Goal: Information Seeking & Learning: Learn about a topic

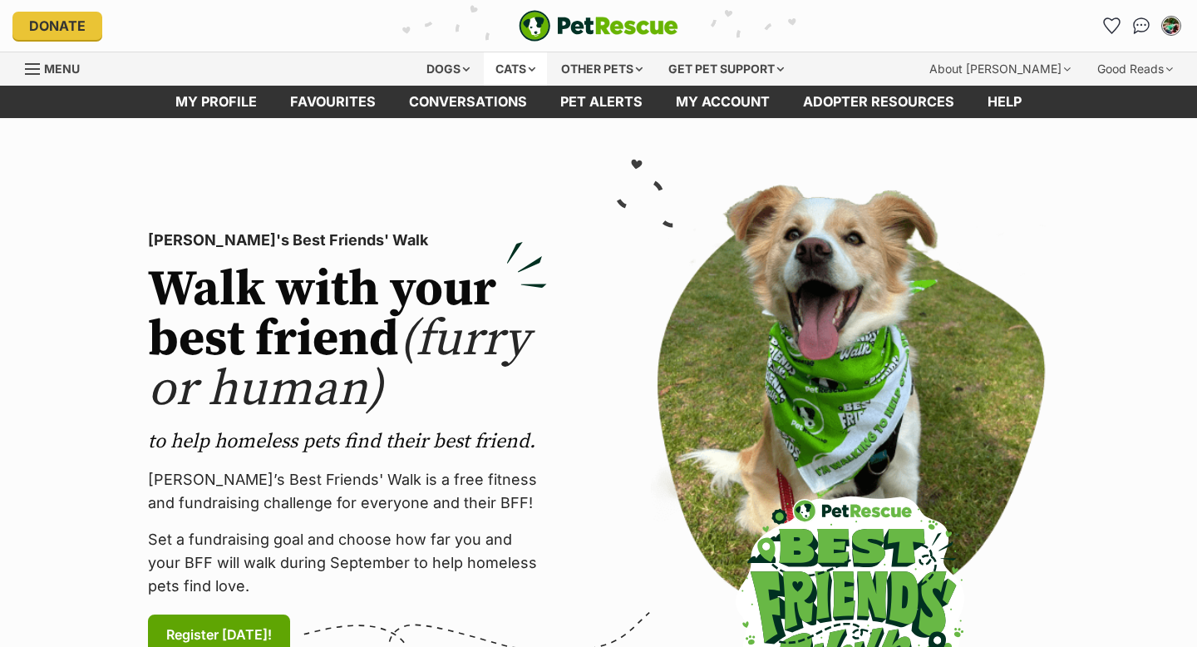
click at [534, 72] on div "Cats" at bounding box center [515, 68] width 63 height 33
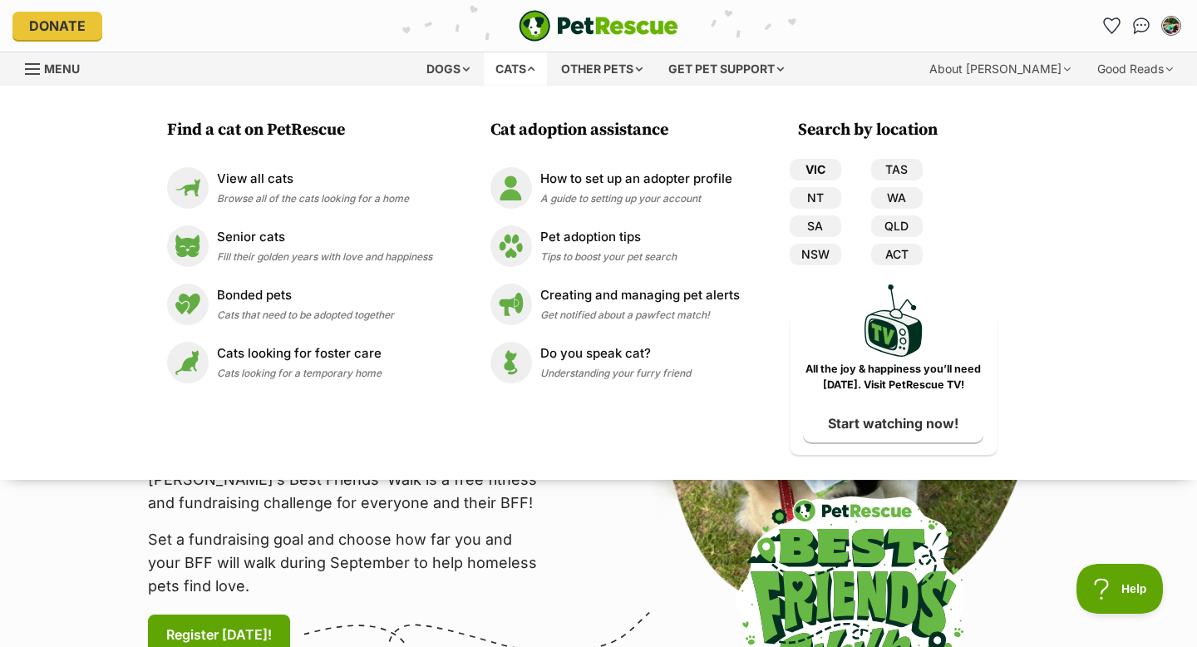
click at [816, 166] on link "VIC" at bounding box center [816, 170] width 52 height 22
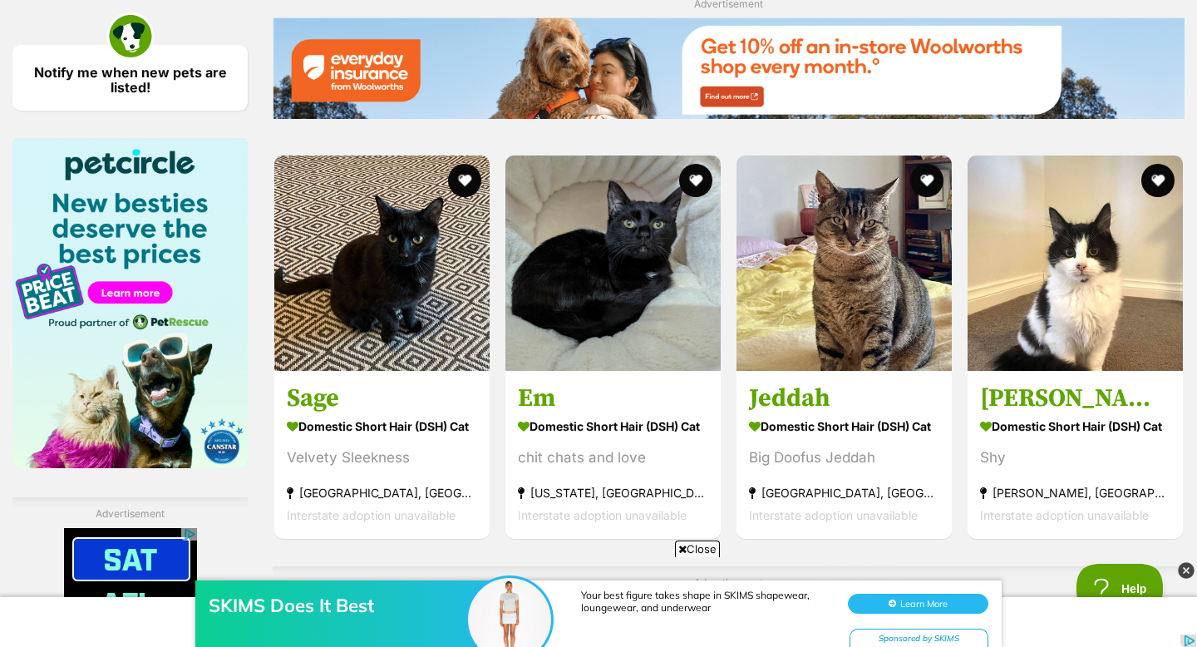
scroll to position [2473, 0]
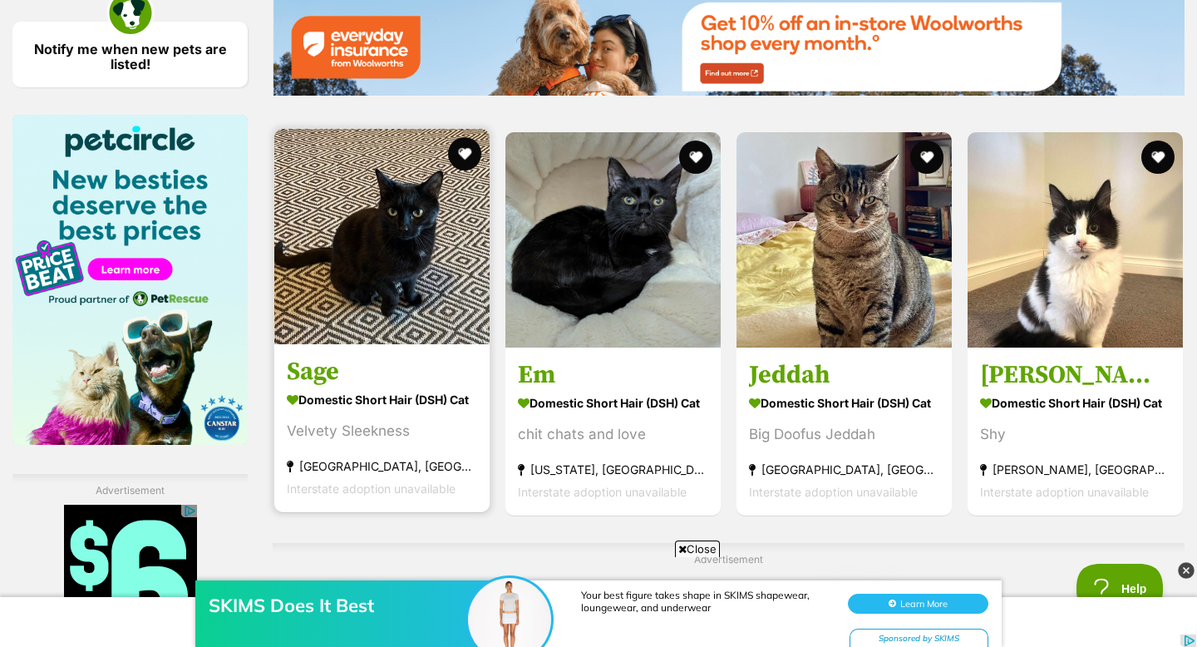
click at [365, 318] on img at bounding box center [381, 236] width 215 height 215
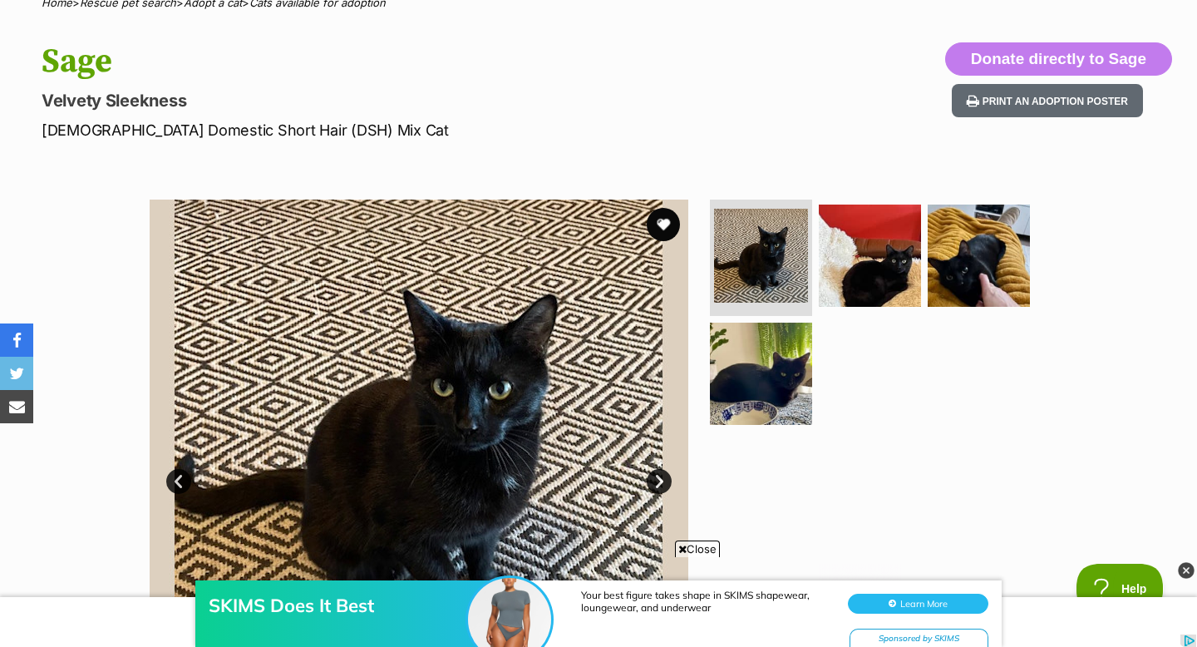
click at [654, 472] on link "Next" at bounding box center [659, 481] width 25 height 25
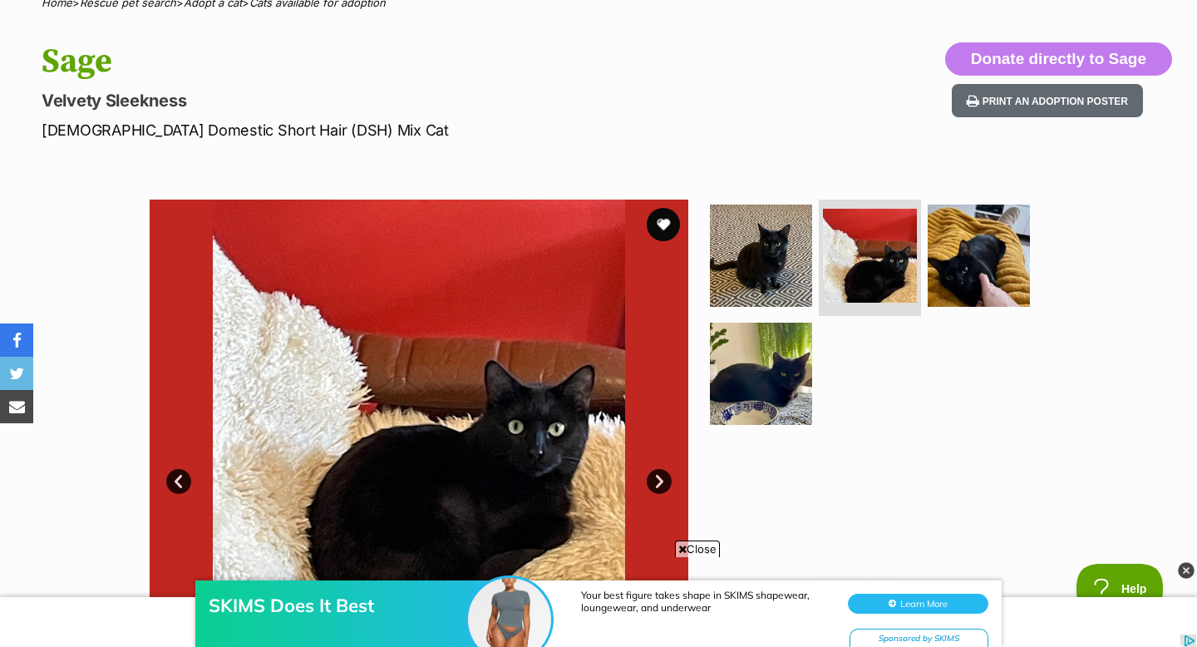
click at [654, 472] on link "Next" at bounding box center [659, 481] width 25 height 25
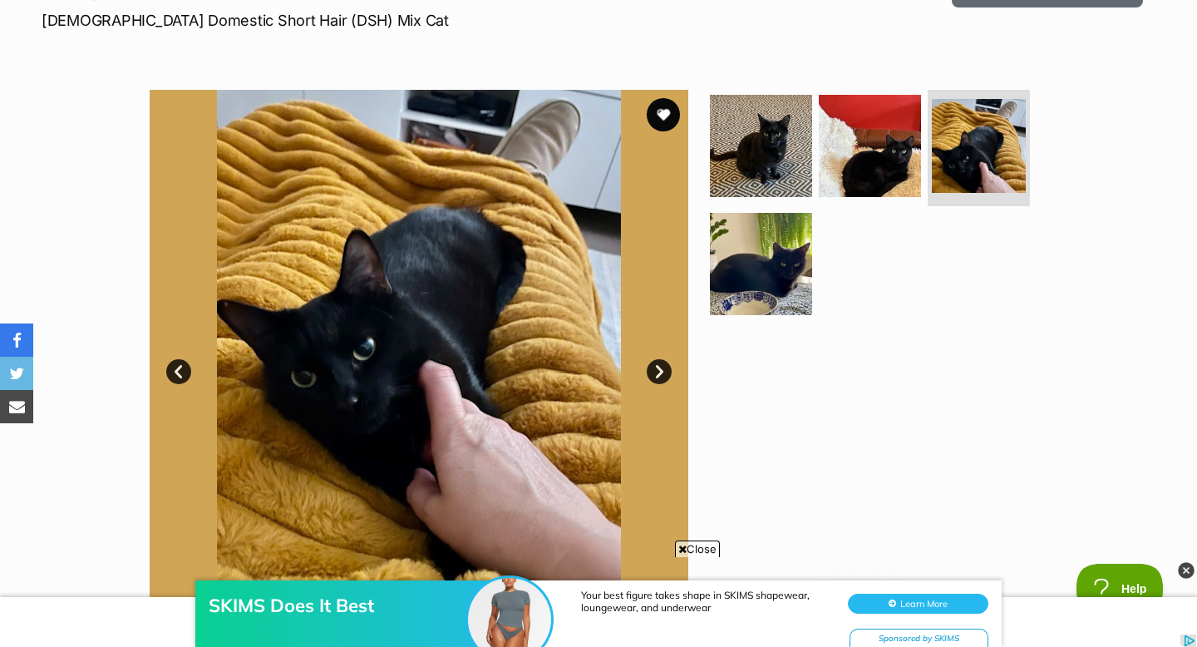
scroll to position [296, 0]
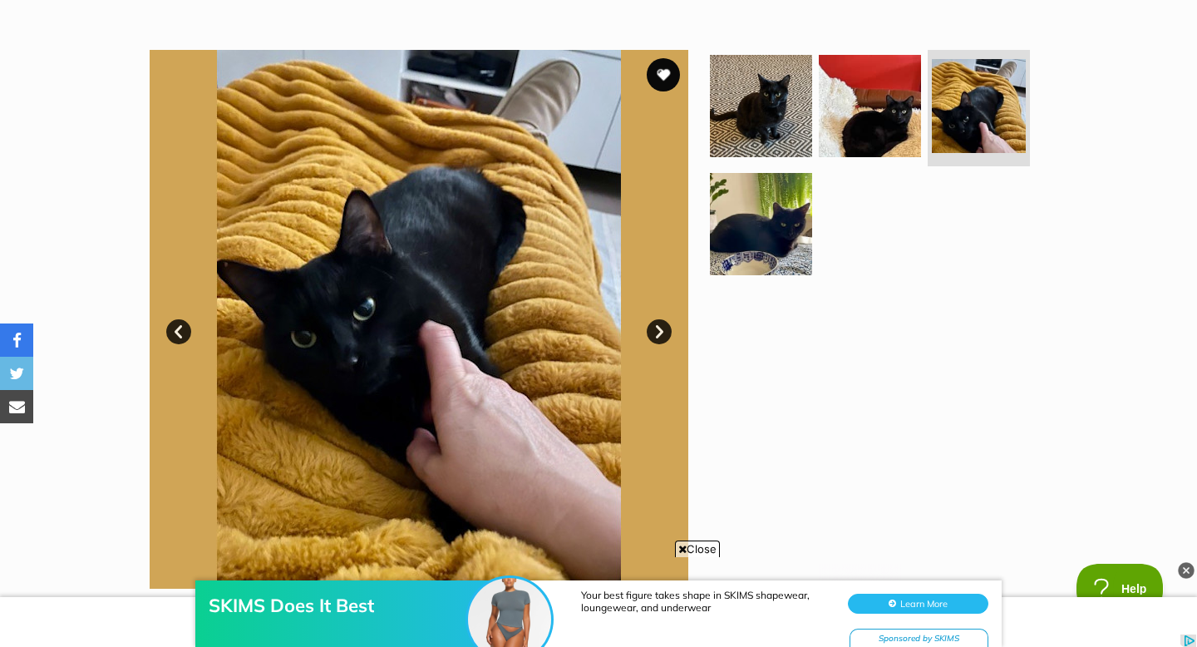
click at [1189, 567] on img at bounding box center [1186, 570] width 17 height 17
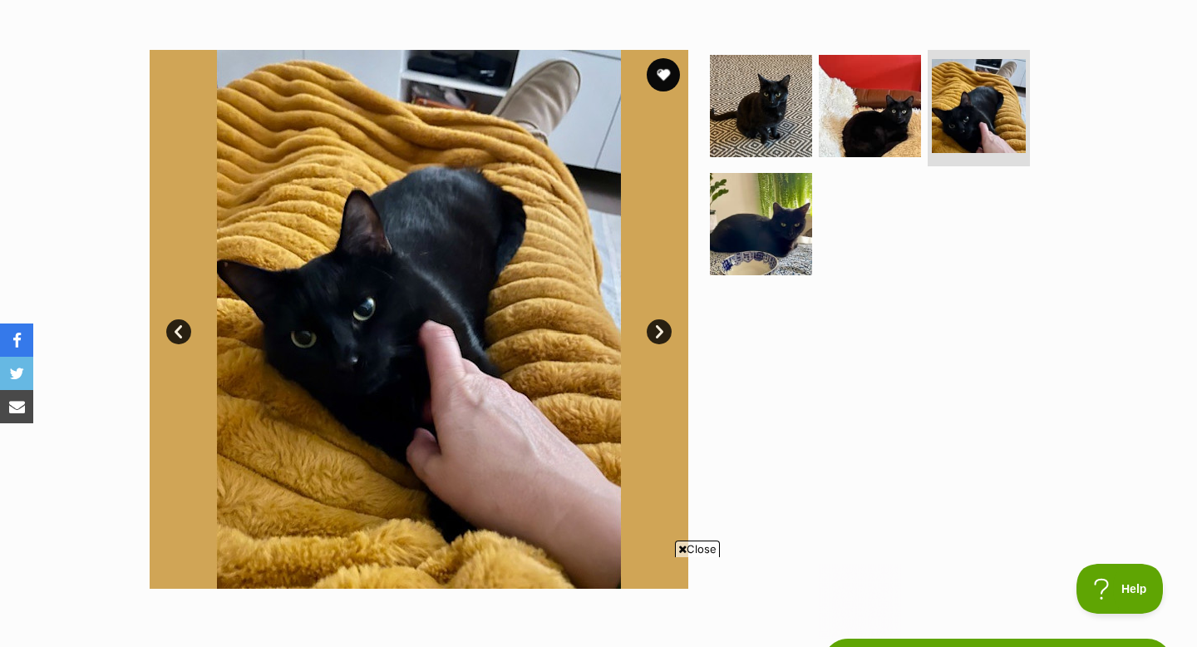
click at [690, 544] on span "Close" at bounding box center [697, 548] width 45 height 17
click at [662, 329] on link "Next" at bounding box center [659, 331] width 25 height 25
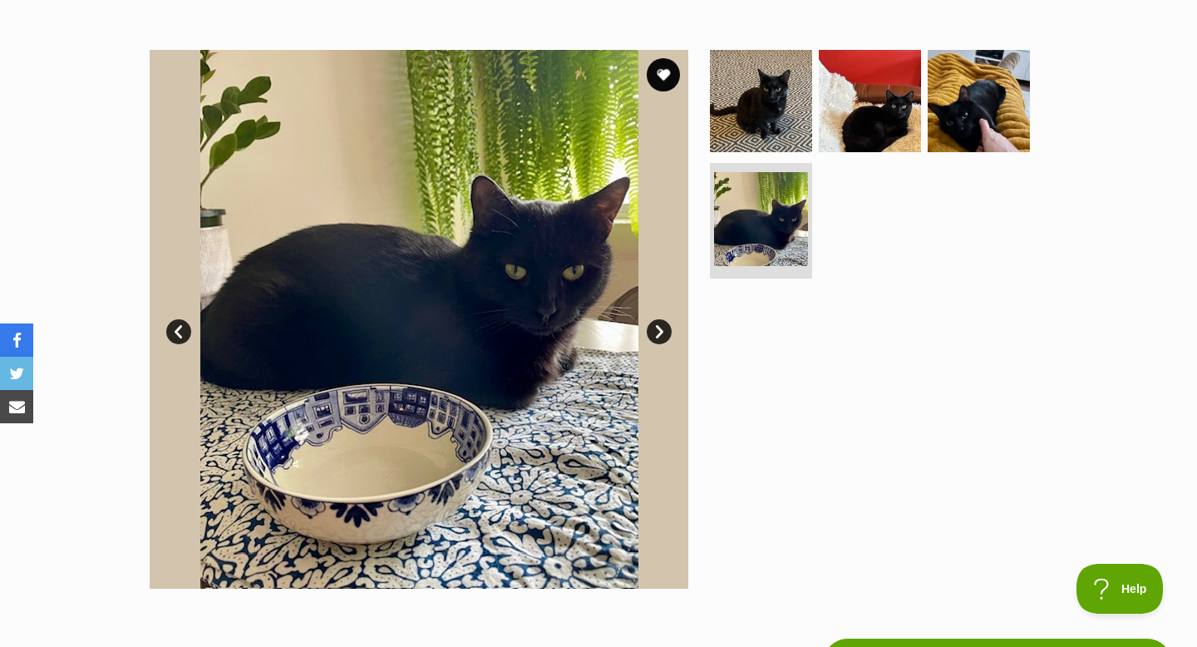
click at [662, 329] on link "Next" at bounding box center [659, 331] width 25 height 25
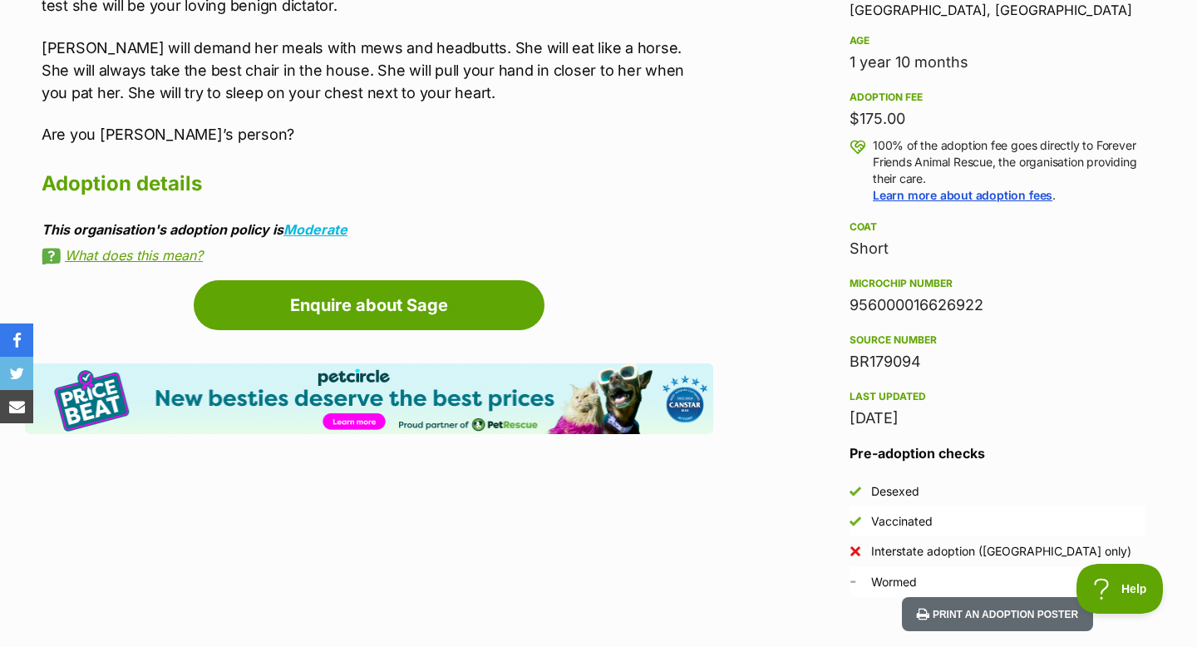
scroll to position [1238, 0]
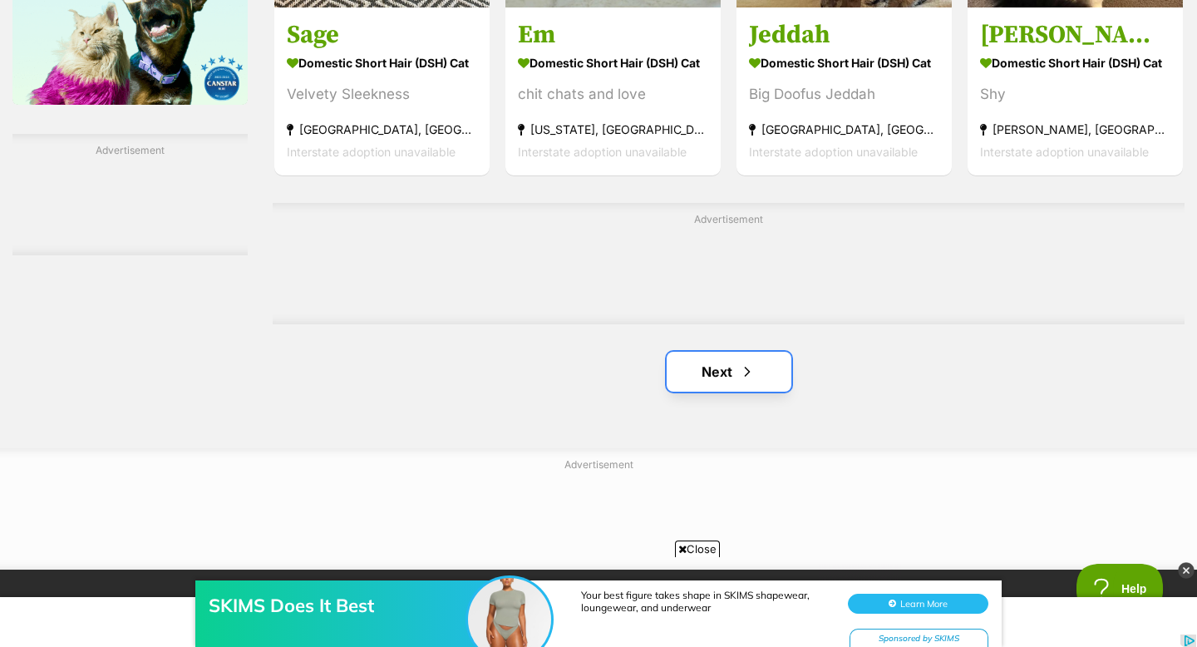
click at [704, 378] on link "Next" at bounding box center [729, 372] width 125 height 40
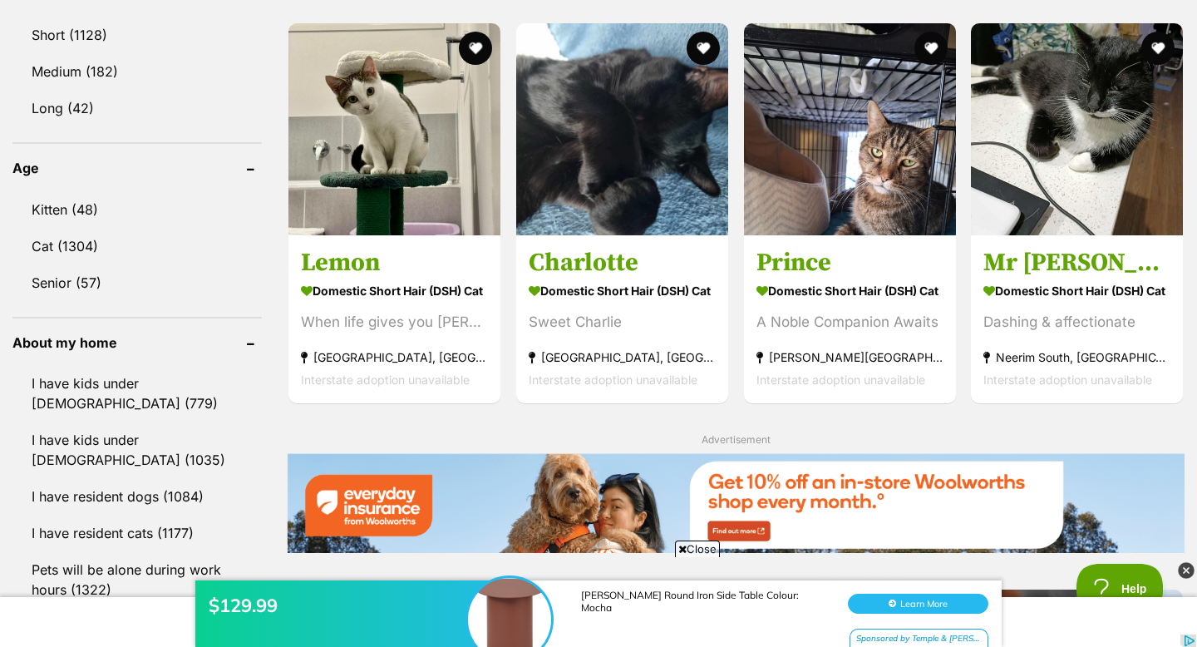
scroll to position [1544, 0]
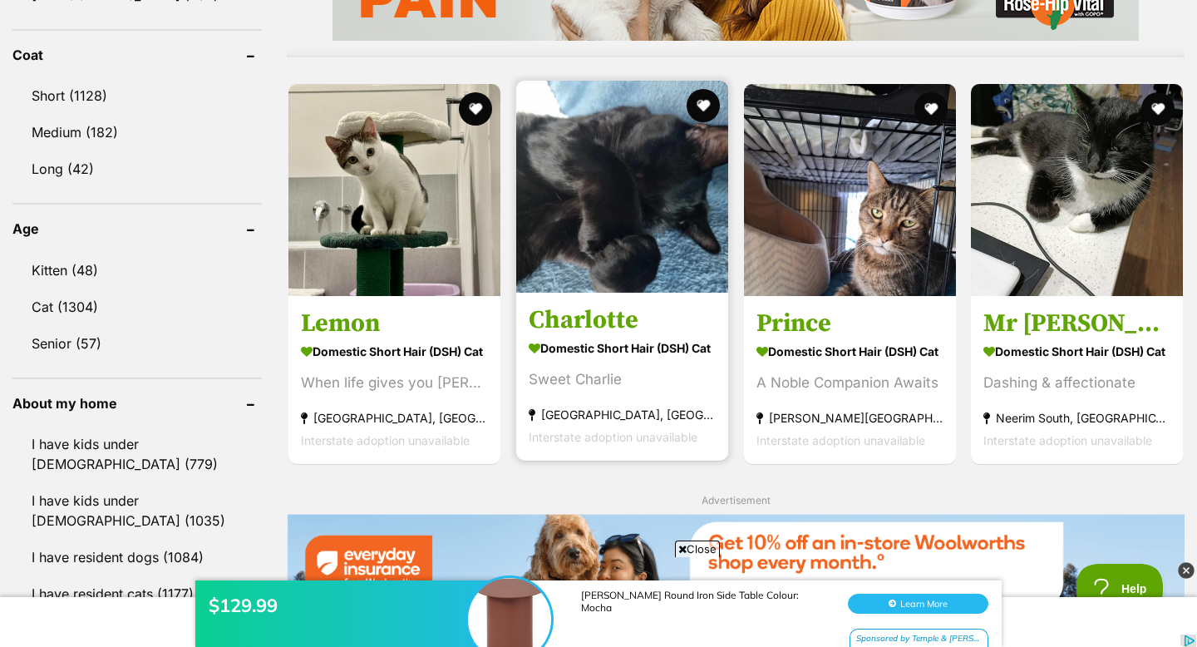
click at [574, 198] on img at bounding box center [622, 187] width 212 height 212
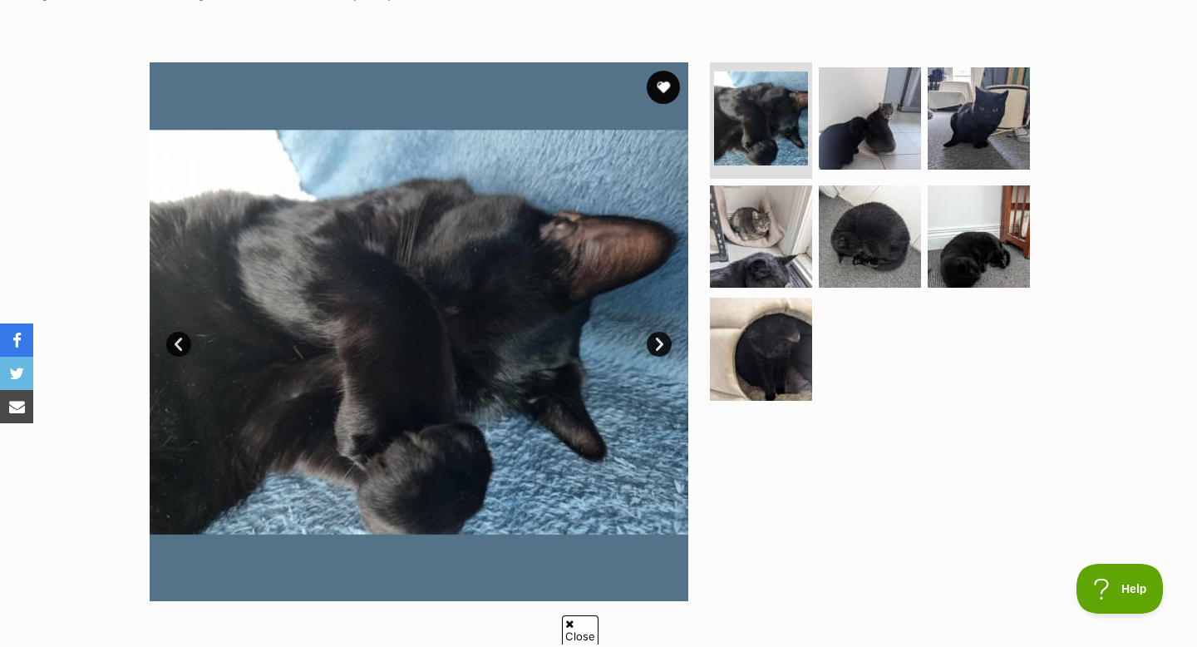
click at [667, 340] on link "Next" at bounding box center [659, 344] width 25 height 25
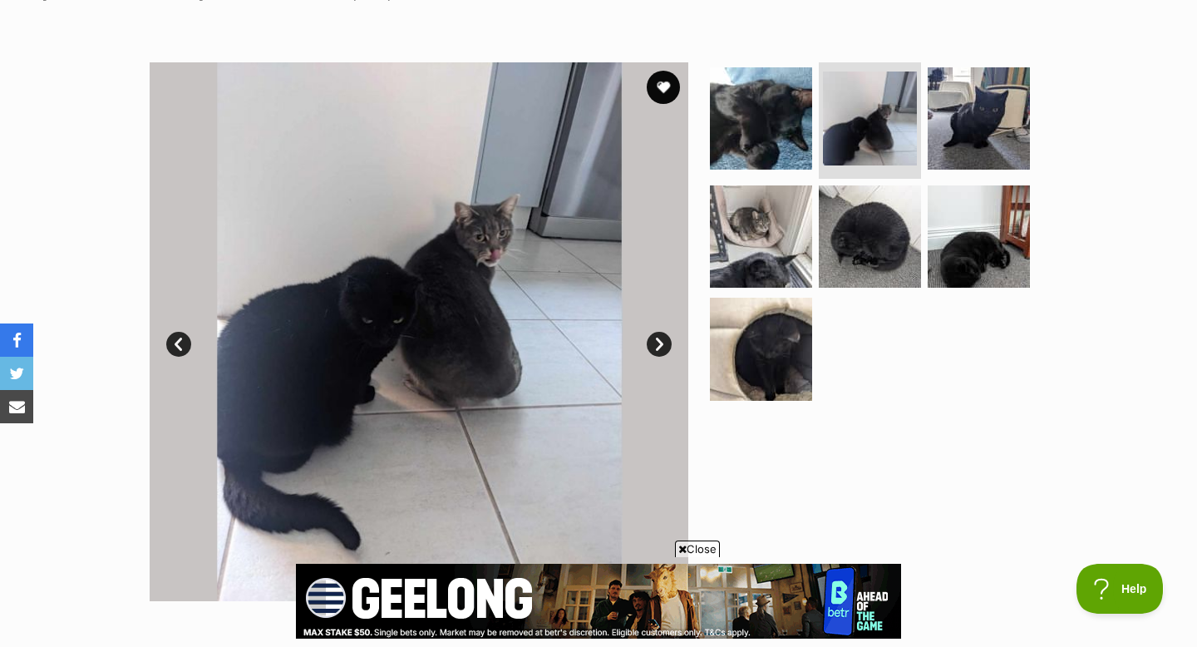
click at [667, 340] on link "Next" at bounding box center [659, 344] width 25 height 25
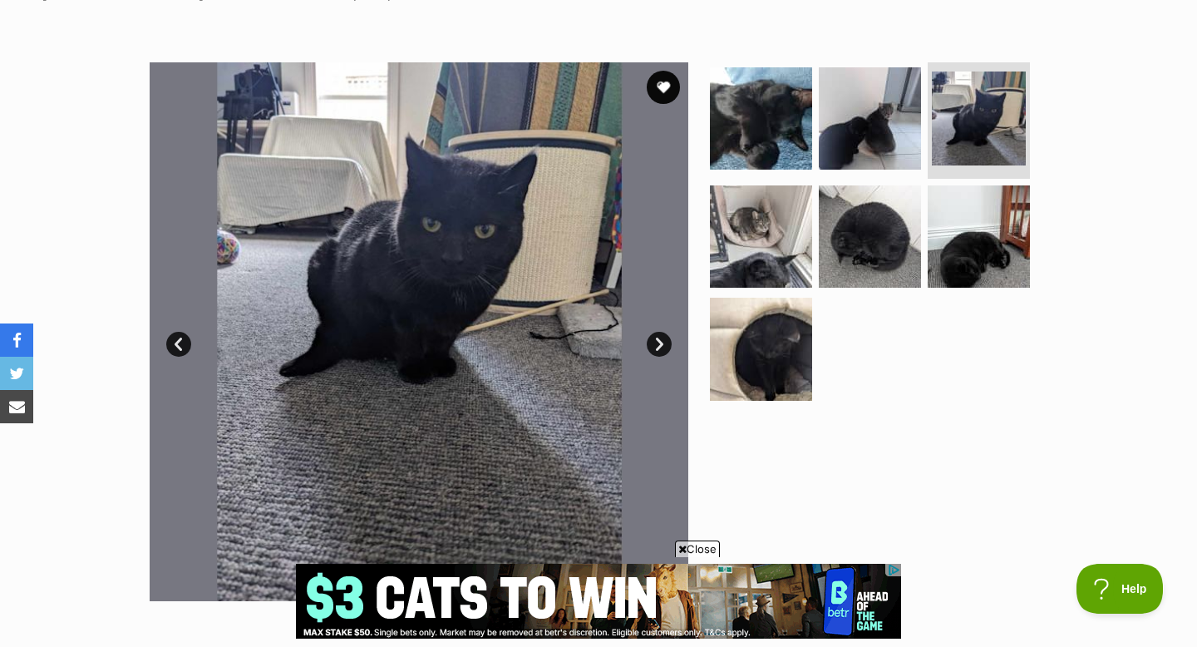
click at [667, 340] on link "Next" at bounding box center [659, 344] width 25 height 25
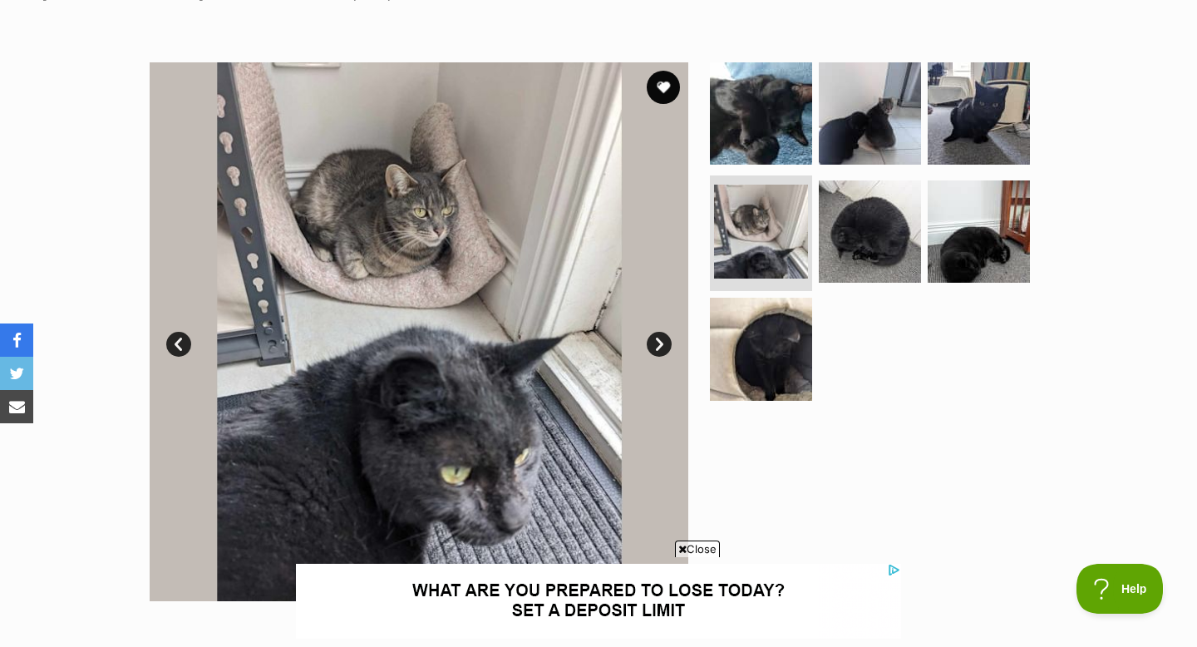
click at [667, 340] on link "Next" at bounding box center [659, 344] width 25 height 25
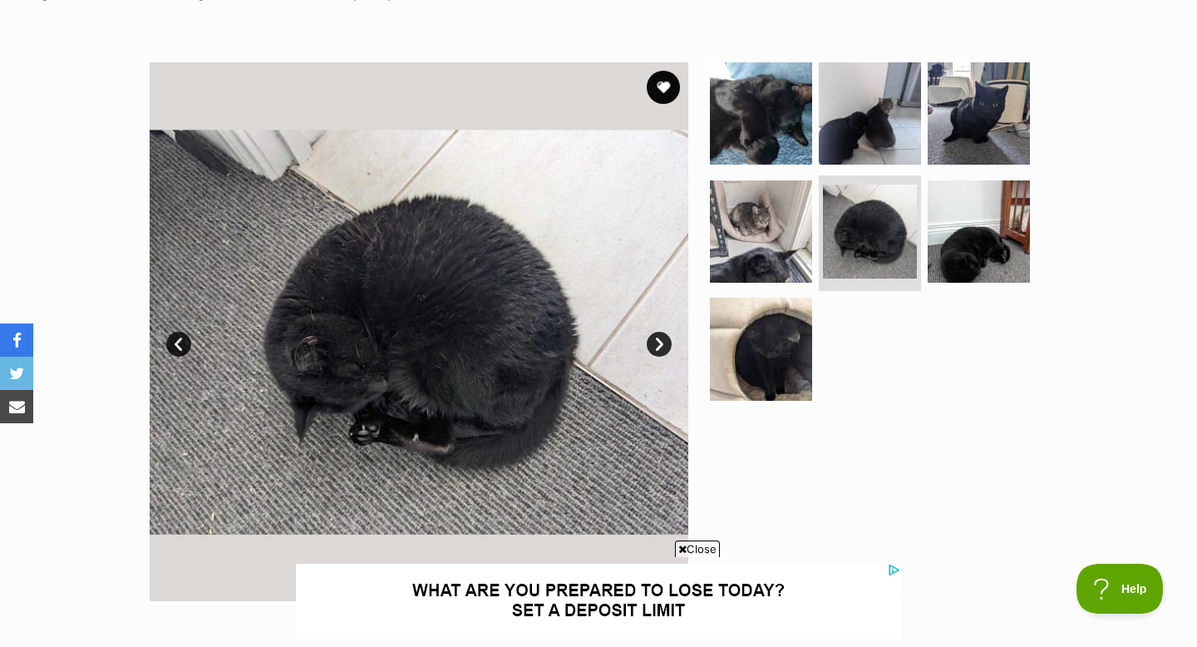
click at [667, 340] on link "Next" at bounding box center [659, 344] width 25 height 25
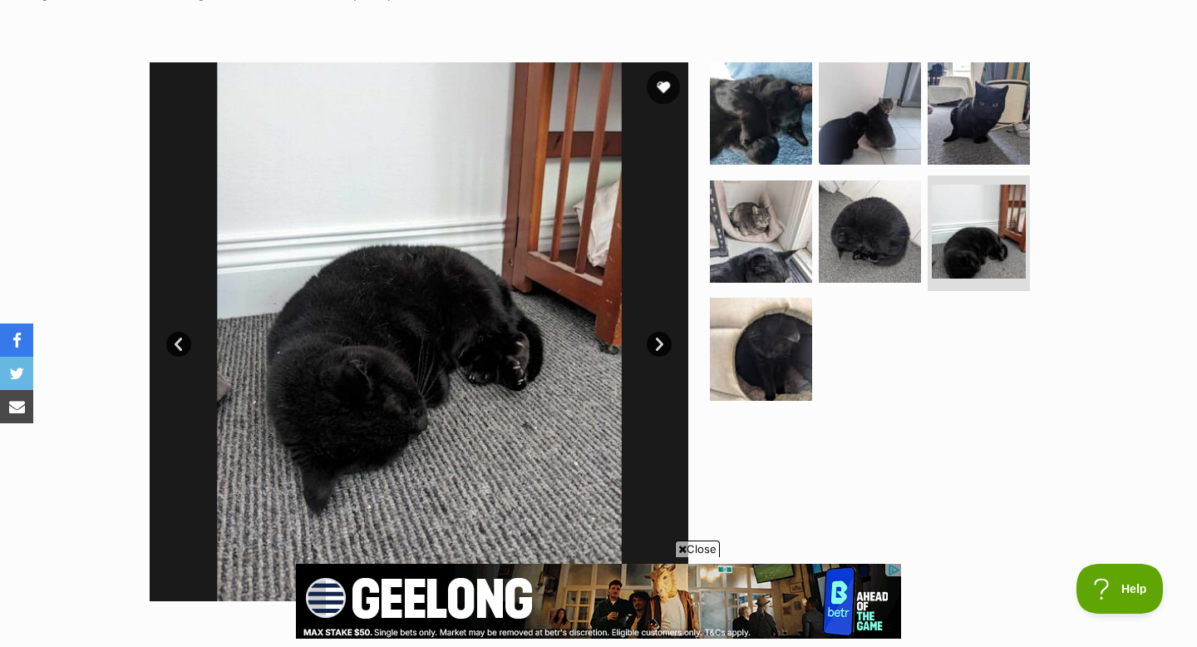
click at [667, 340] on link "Next" at bounding box center [659, 344] width 25 height 25
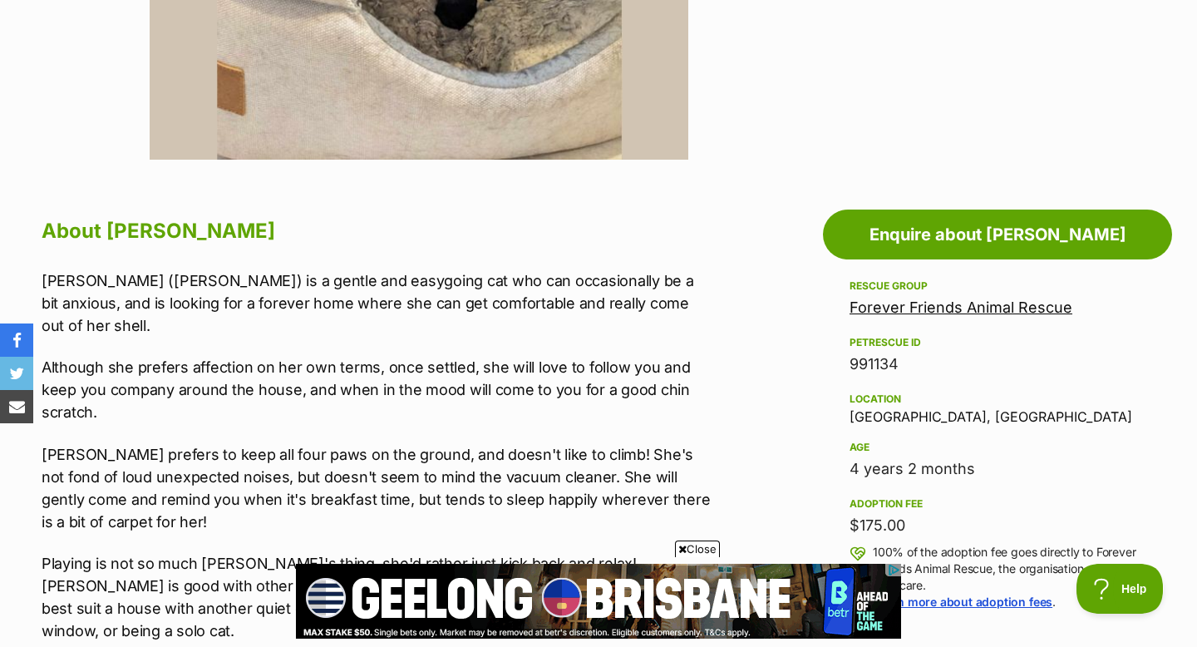
scroll to position [745, 0]
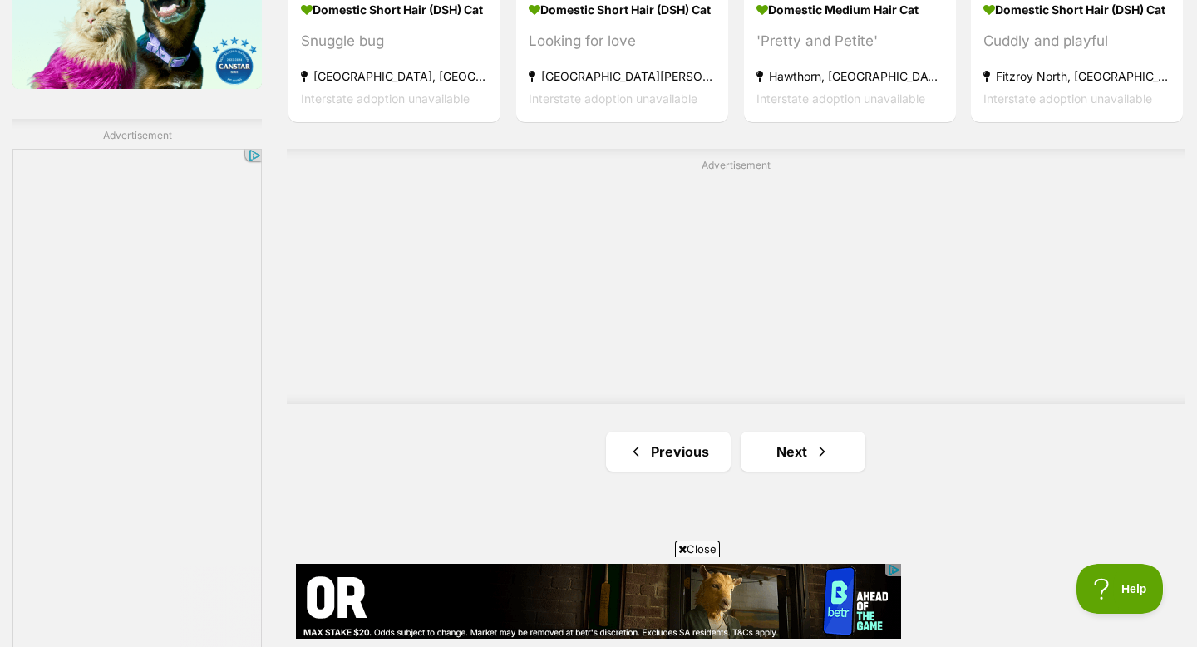
scroll to position [3108, 0]
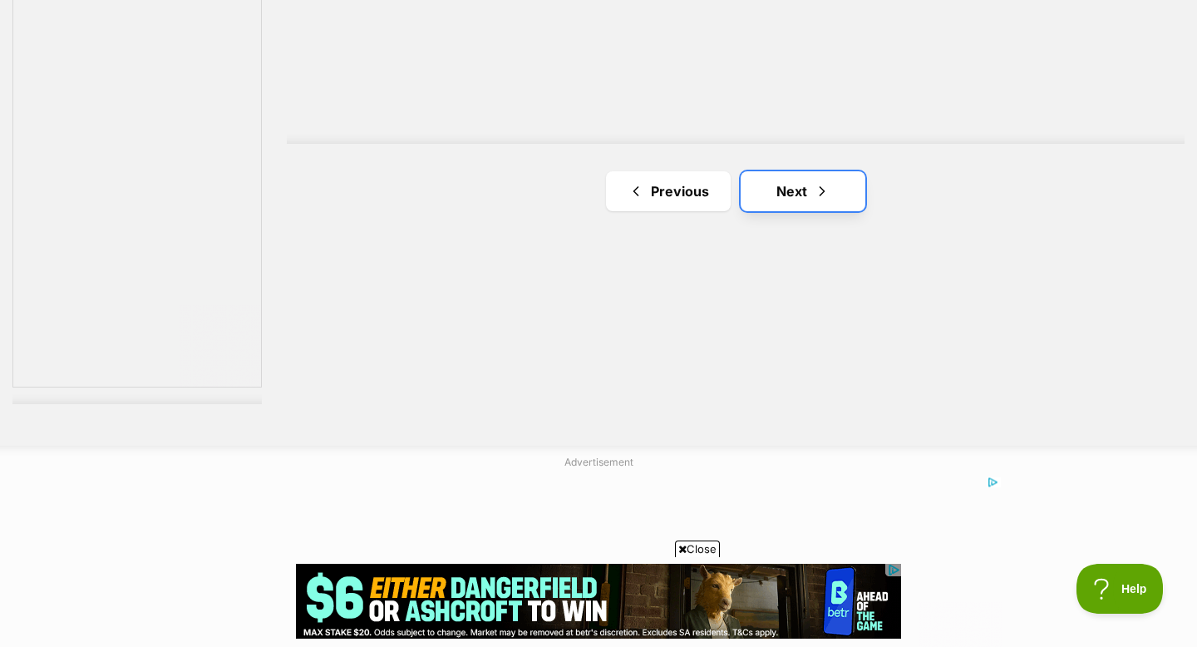
click at [800, 182] on link "Next" at bounding box center [803, 191] width 125 height 40
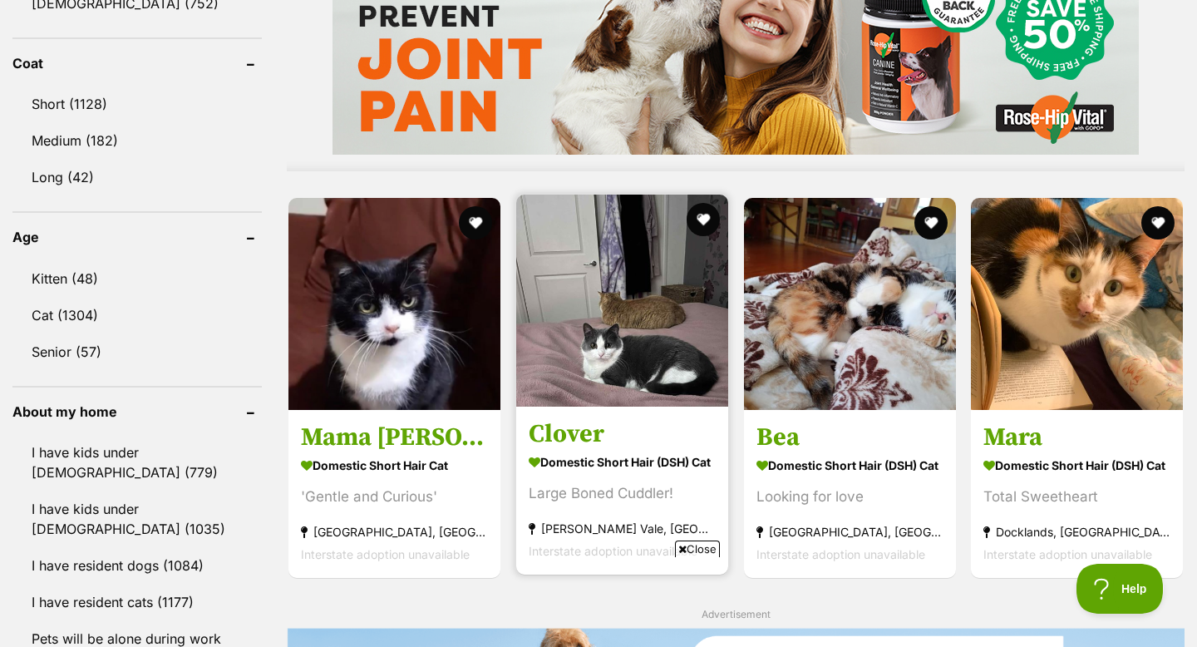
click at [662, 399] on img at bounding box center [622, 301] width 212 height 212
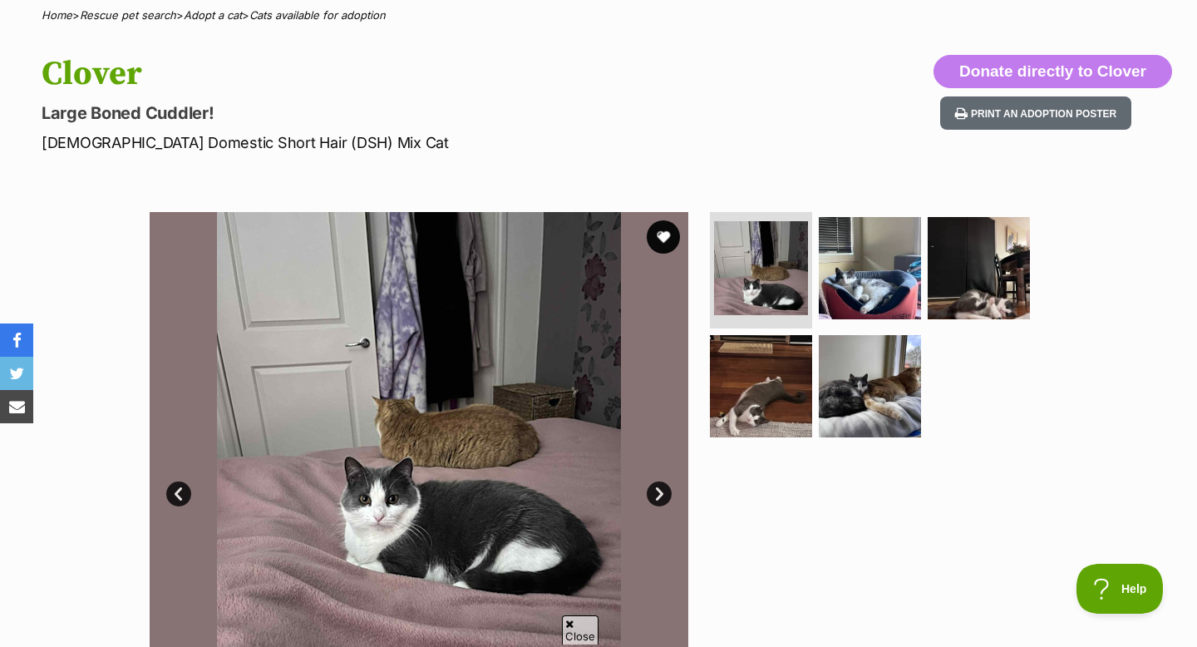
click at [658, 491] on link "Next" at bounding box center [659, 493] width 25 height 25
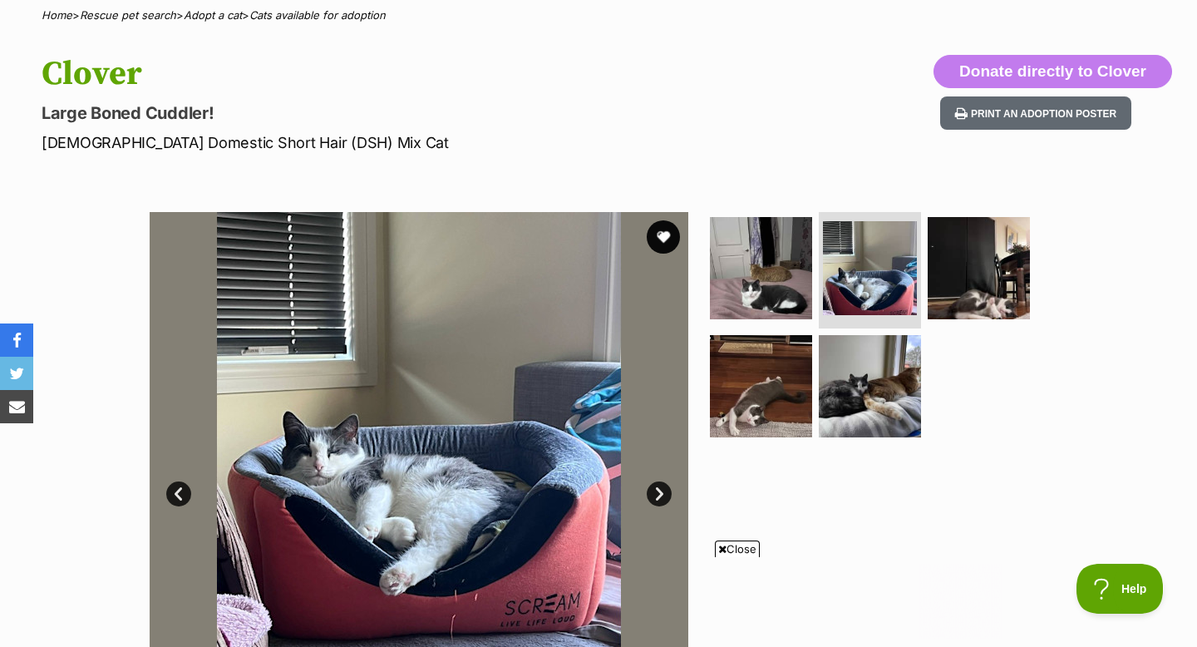
click at [658, 491] on link "Next" at bounding box center [659, 493] width 25 height 25
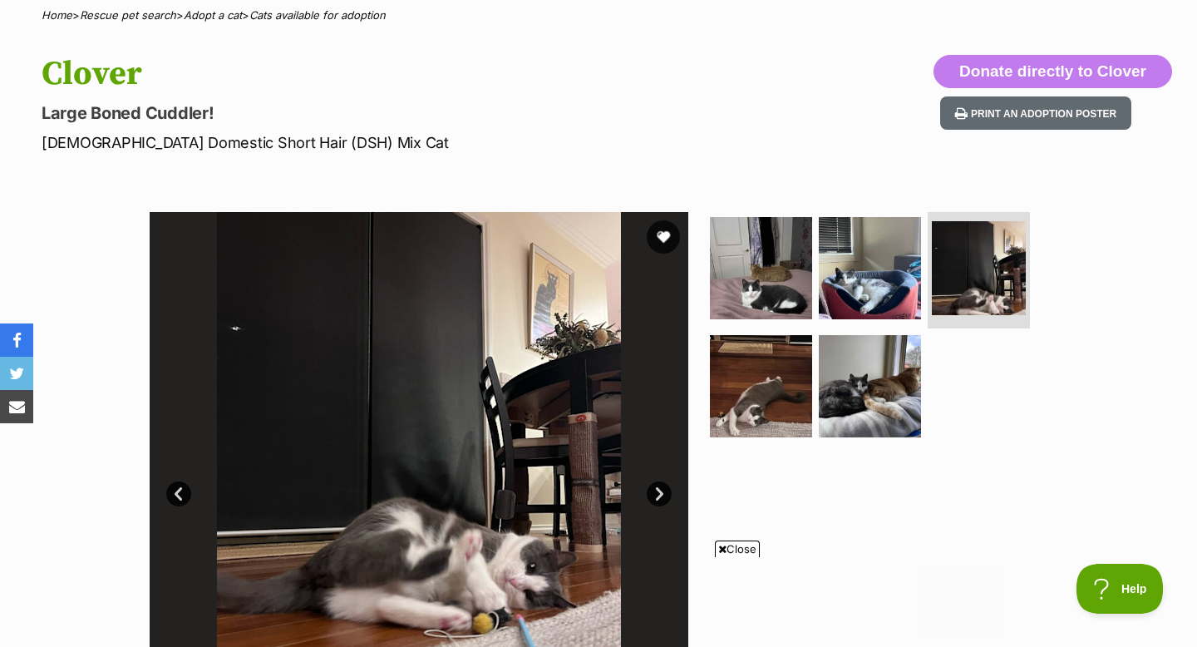
click at [658, 491] on link "Next" at bounding box center [659, 493] width 25 height 25
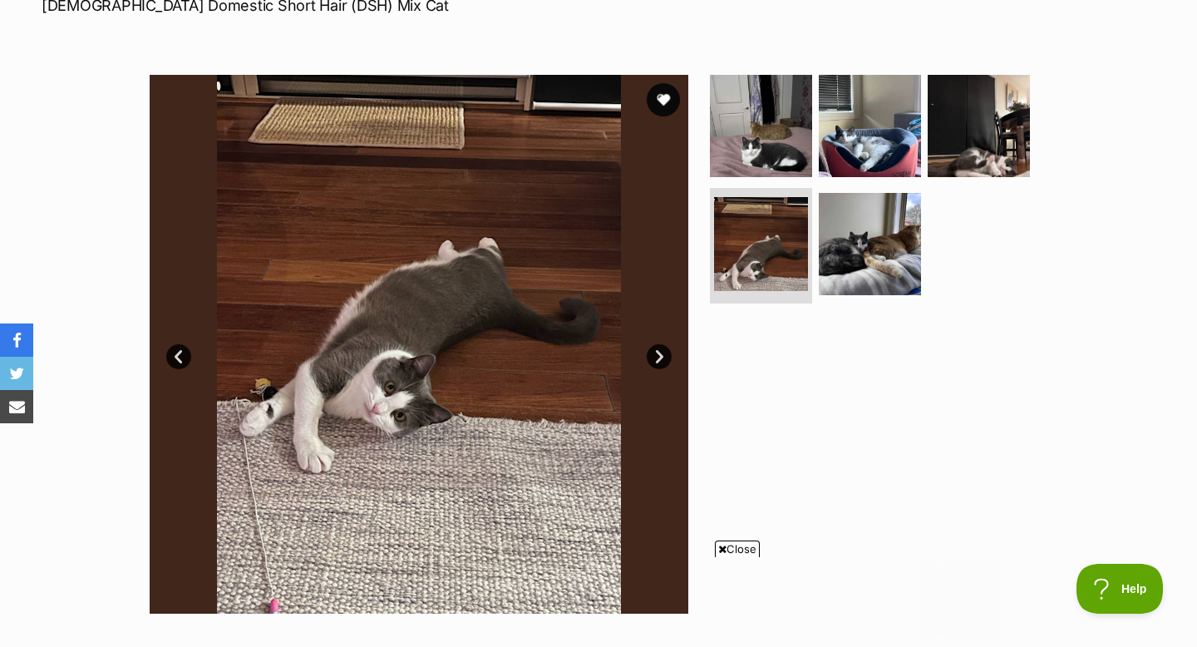
scroll to position [273, 0]
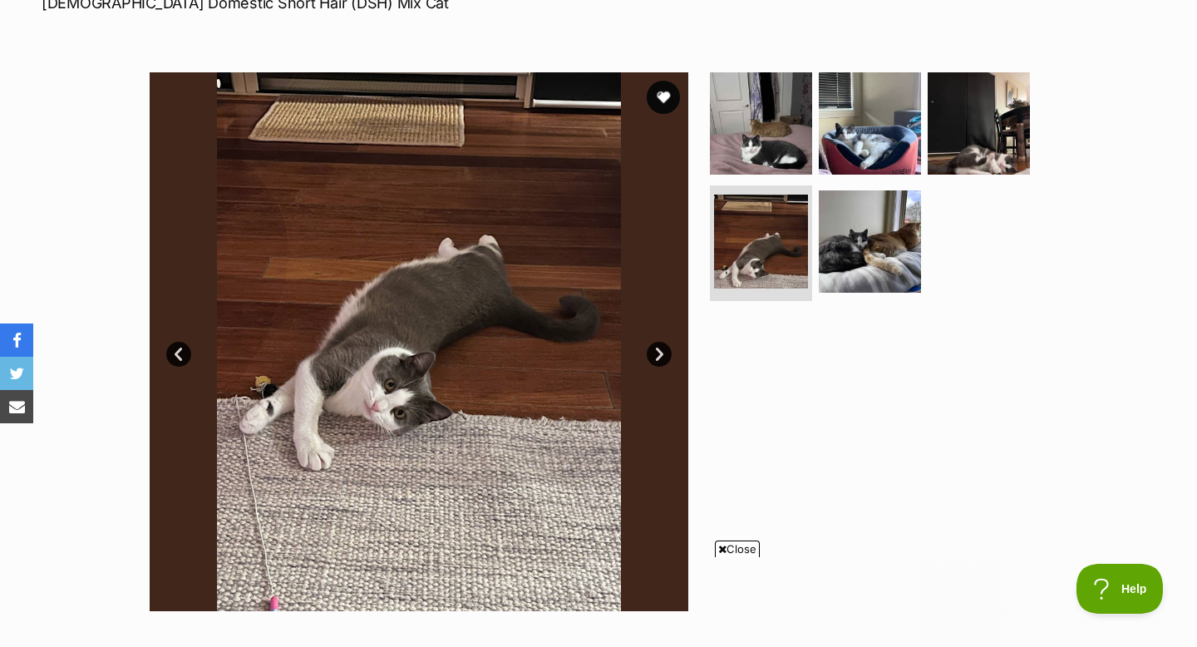
click at [667, 348] on link "Next" at bounding box center [659, 354] width 25 height 25
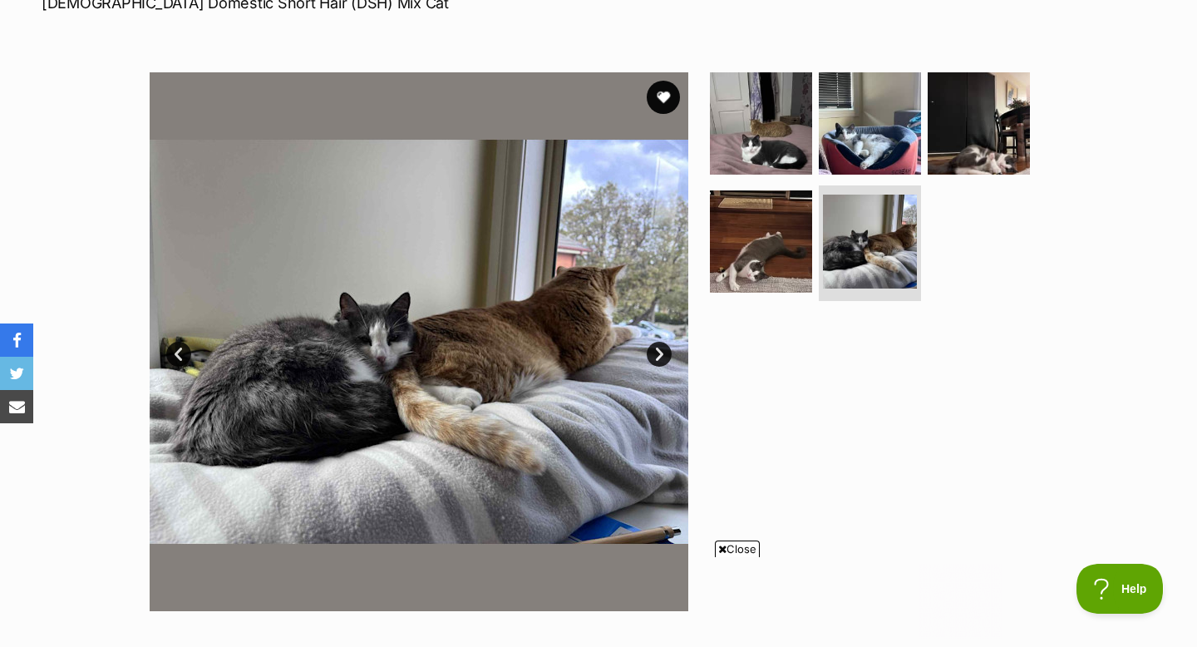
click at [667, 348] on link "Next" at bounding box center [659, 354] width 25 height 25
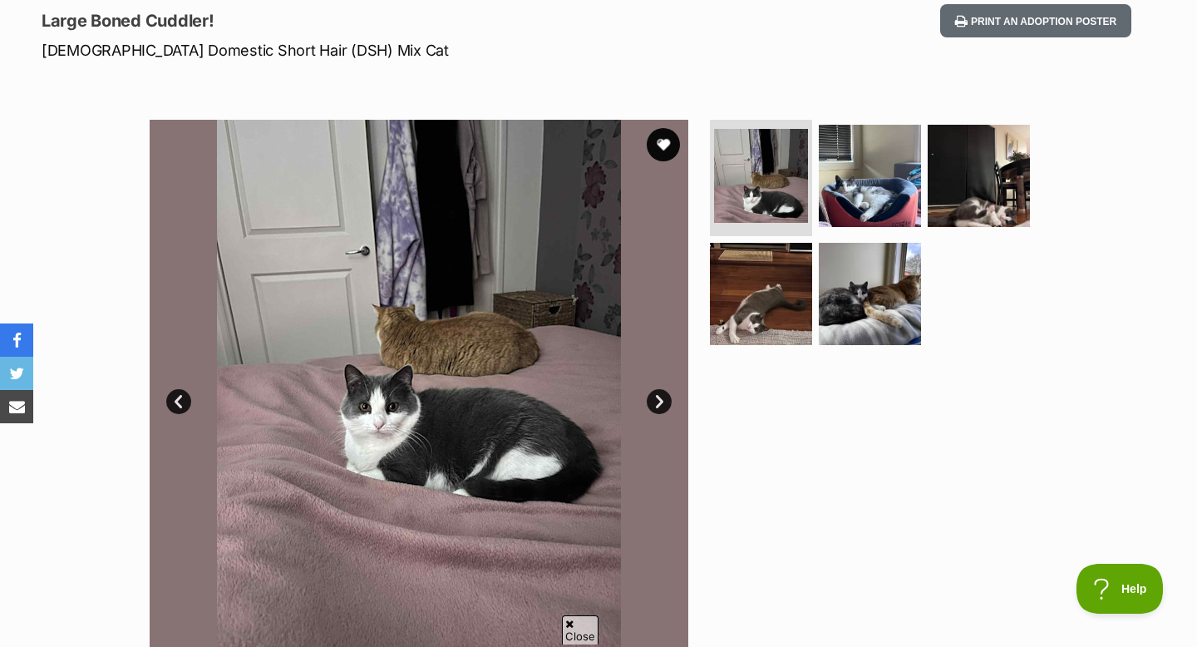
scroll to position [0, 0]
click at [658, 391] on link "Next" at bounding box center [659, 401] width 25 height 25
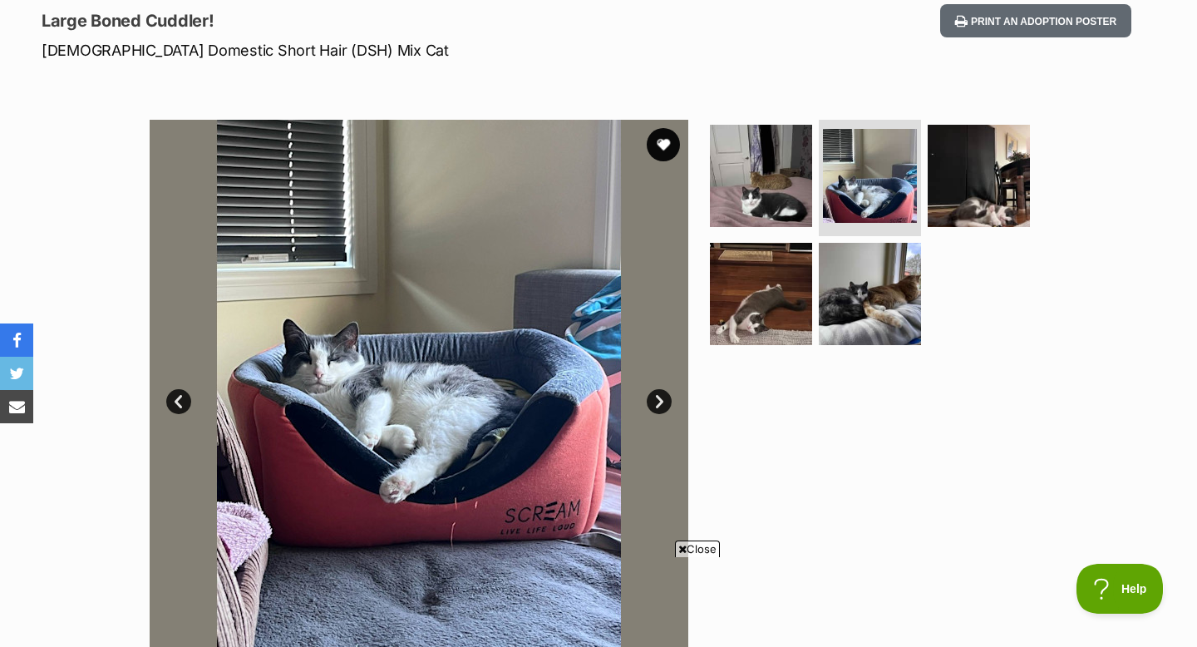
click at [658, 391] on link "Next" at bounding box center [659, 401] width 25 height 25
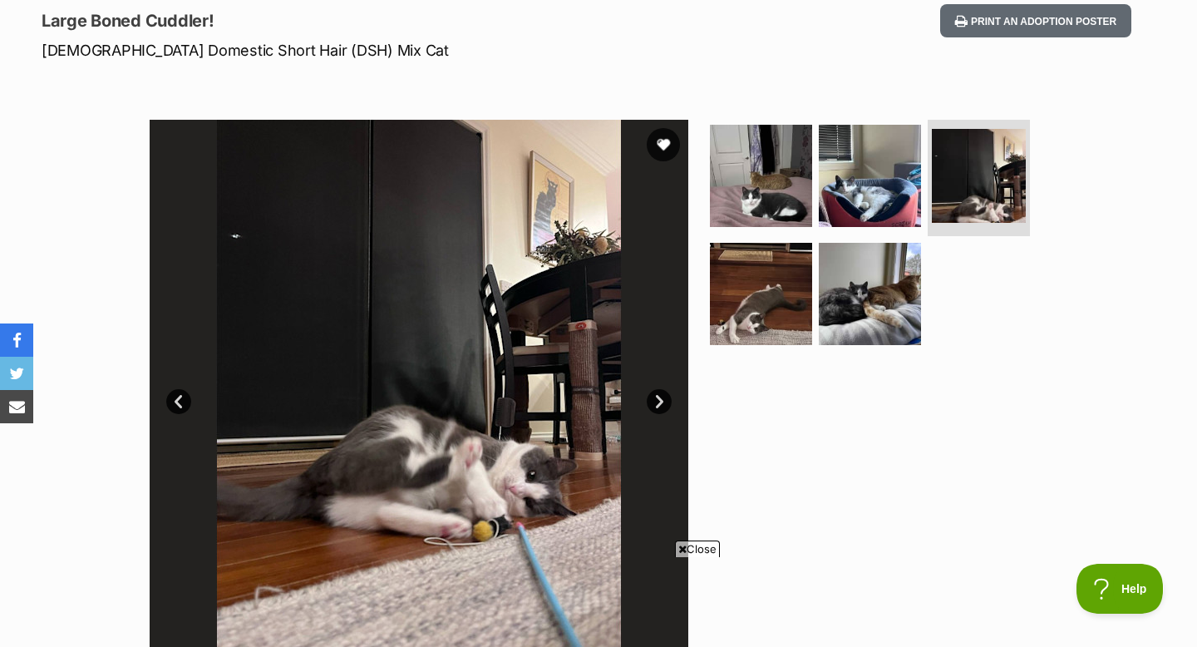
click at [658, 391] on link "Next" at bounding box center [659, 401] width 25 height 25
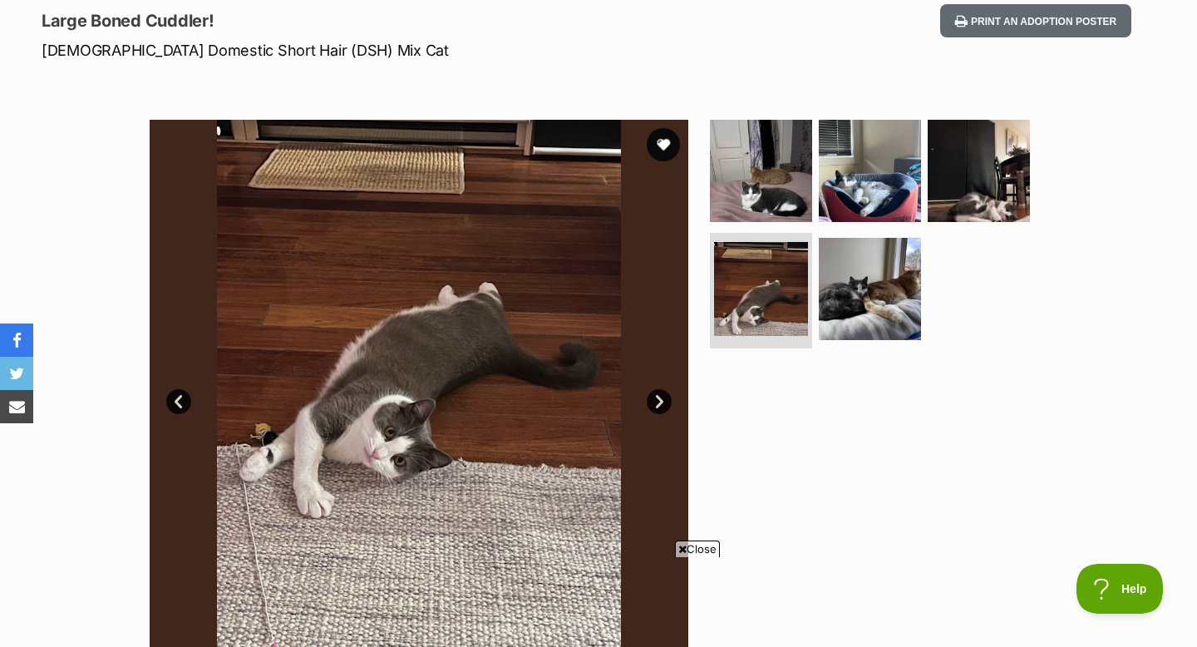
click at [658, 391] on link "Next" at bounding box center [659, 401] width 25 height 25
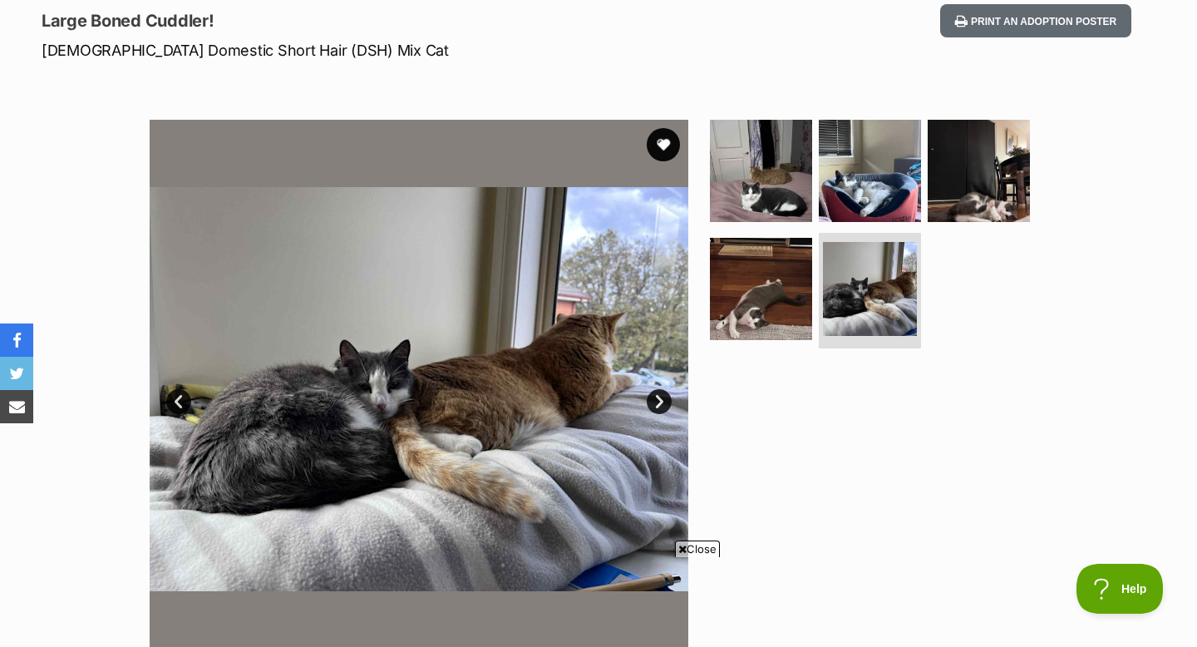
click at [658, 391] on link "Next" at bounding box center [659, 401] width 25 height 25
